Goal: Find specific page/section: Find specific page/section

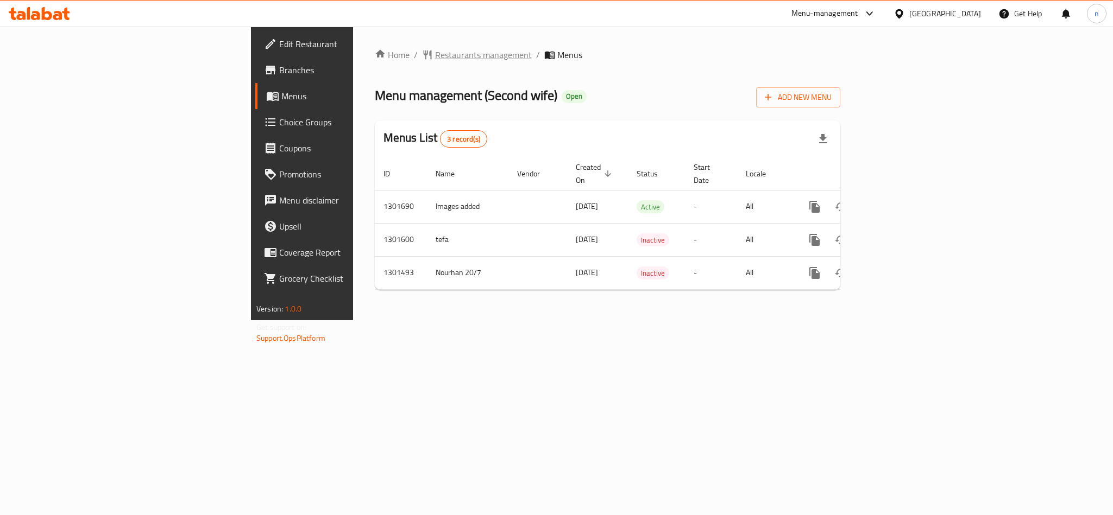
click at [435, 54] on span "Restaurants management" at bounding box center [483, 54] width 97 height 13
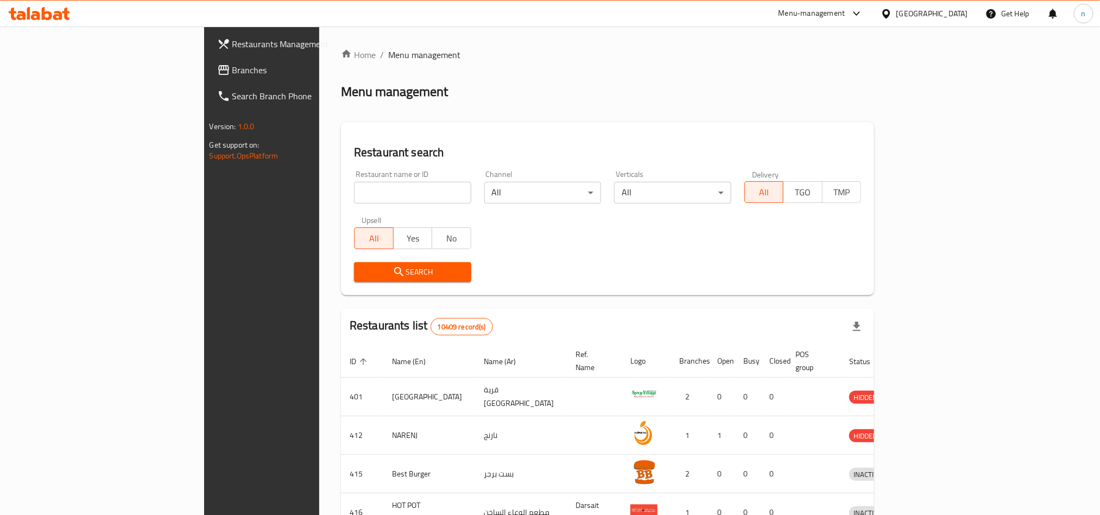
click at [354, 191] on input "search" at bounding box center [412, 193] width 117 height 22
paste input "701400"
type input "701400"
click button "Search" at bounding box center [412, 272] width 117 height 20
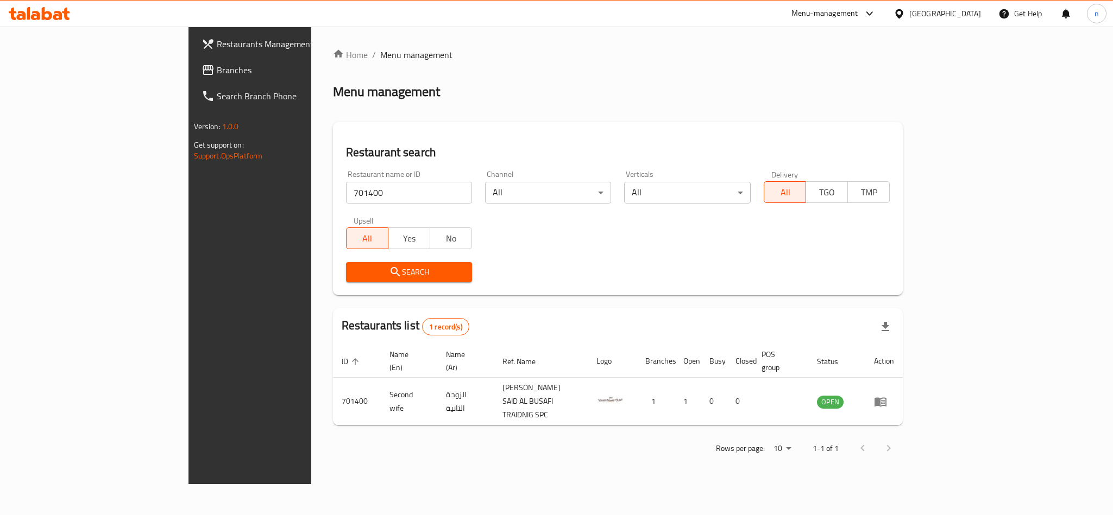
click at [903, 13] on icon at bounding box center [899, 13] width 8 height 9
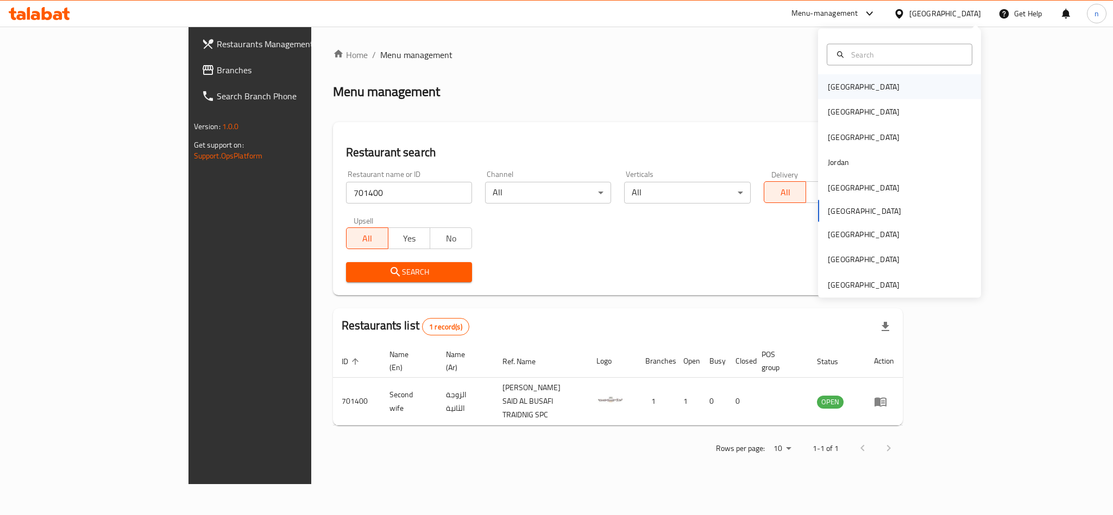
click at [896, 86] on div "[GEOGRAPHIC_DATA]" at bounding box center [899, 86] width 163 height 25
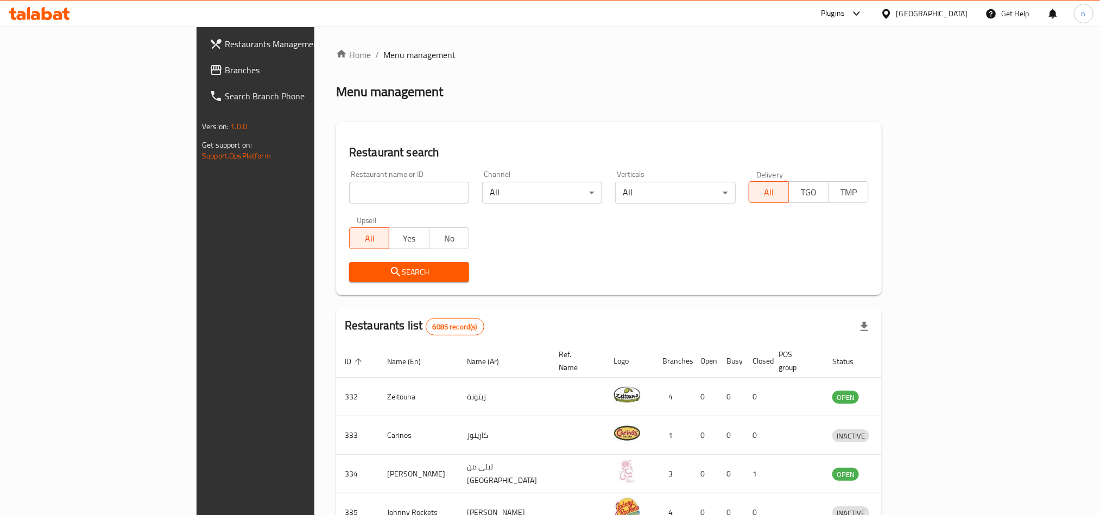
click at [201, 60] on link "Branches" at bounding box center [290, 70] width 179 height 26
